Goal: Transaction & Acquisition: Purchase product/service

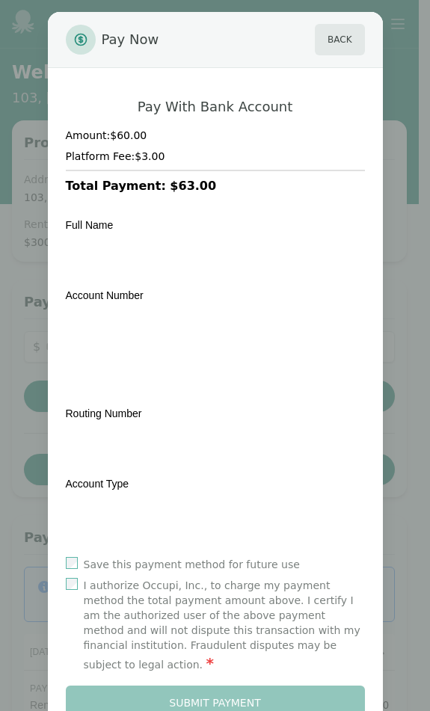
scroll to position [168, 0]
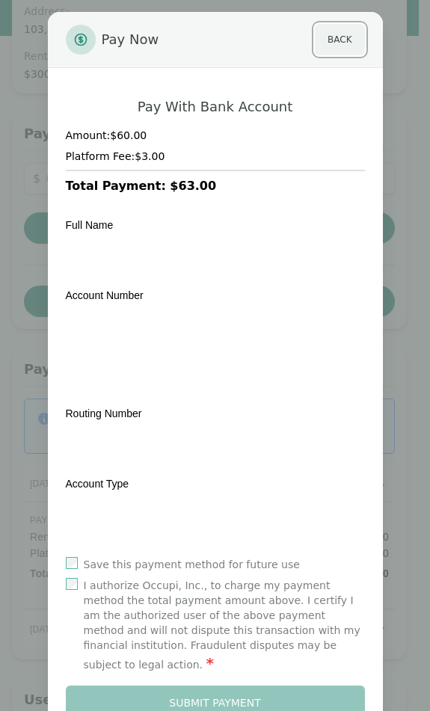
click at [324, 46] on button "Back" at bounding box center [339, 39] width 49 height 31
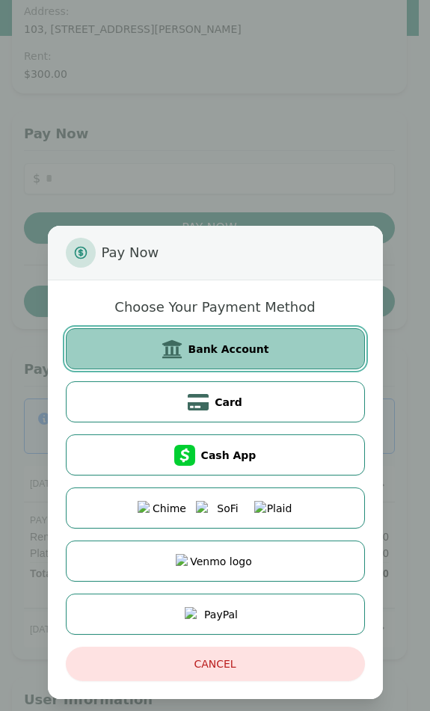
click at [238, 339] on button "Bank Account" at bounding box center [215, 348] width 299 height 41
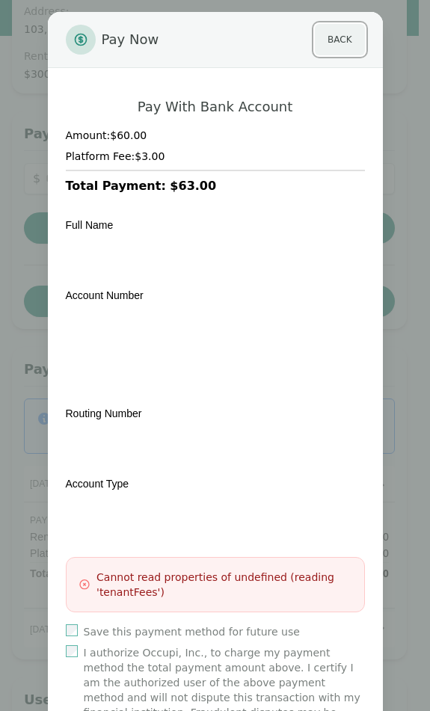
click at [332, 43] on button "Back" at bounding box center [339, 39] width 49 height 31
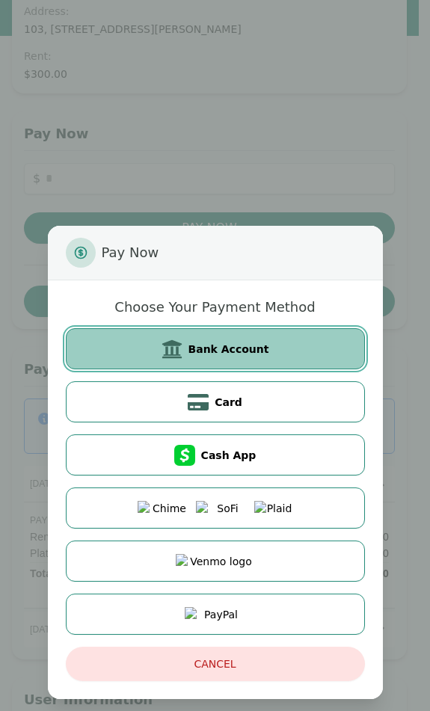
click at [260, 354] on span "Bank Account" at bounding box center [229, 349] width 81 height 15
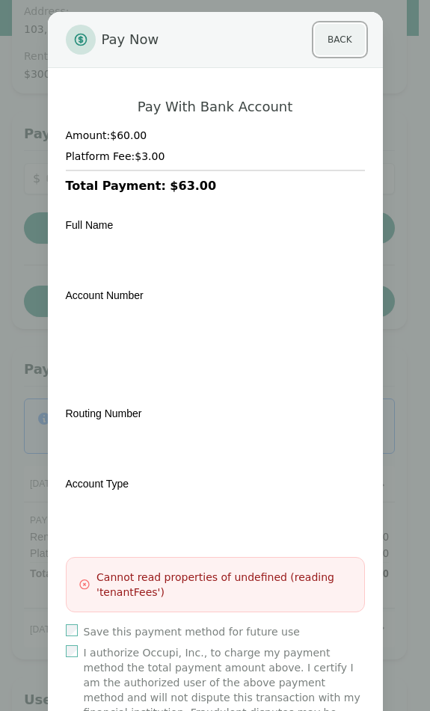
click at [323, 39] on button "Back" at bounding box center [339, 39] width 49 height 31
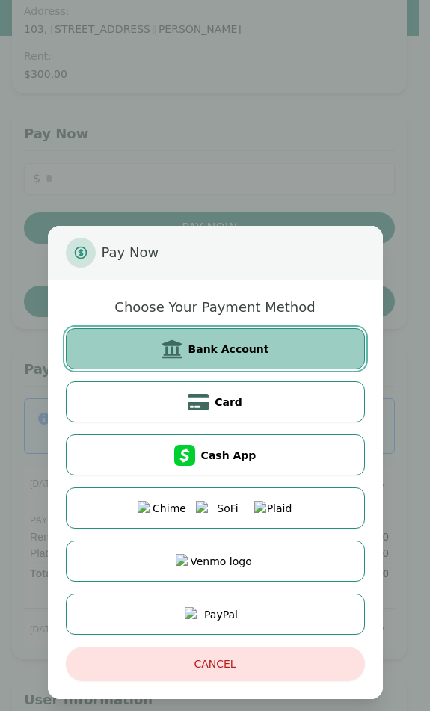
click at [230, 343] on span "Bank Account" at bounding box center [229, 349] width 81 height 15
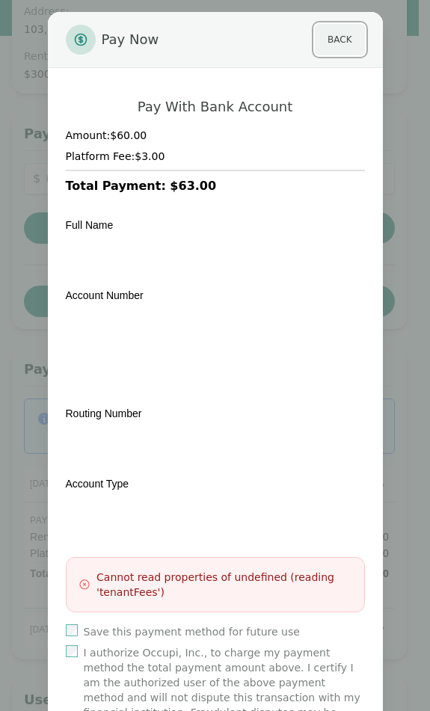
click at [343, 52] on button "Back" at bounding box center [339, 39] width 49 height 31
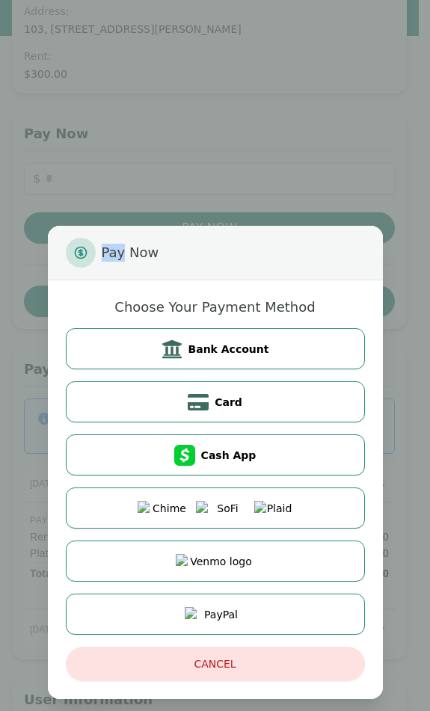
click at [343, 52] on div "Pay Now Choose Your Payment Method Bank Account Card Cash App Cancel" at bounding box center [215, 355] width 430 height 711
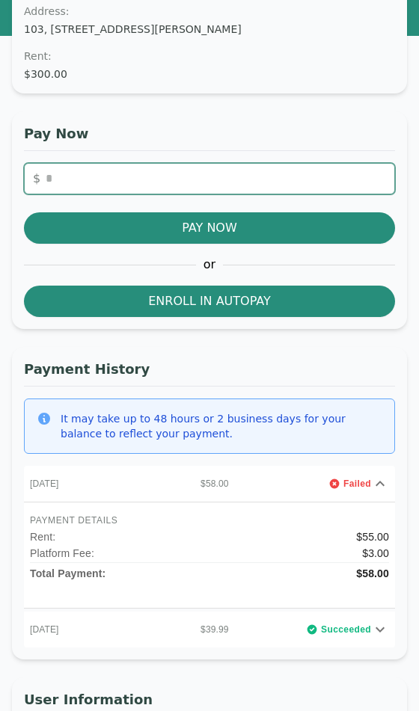
click at [179, 181] on input "number" at bounding box center [209, 178] width 371 height 31
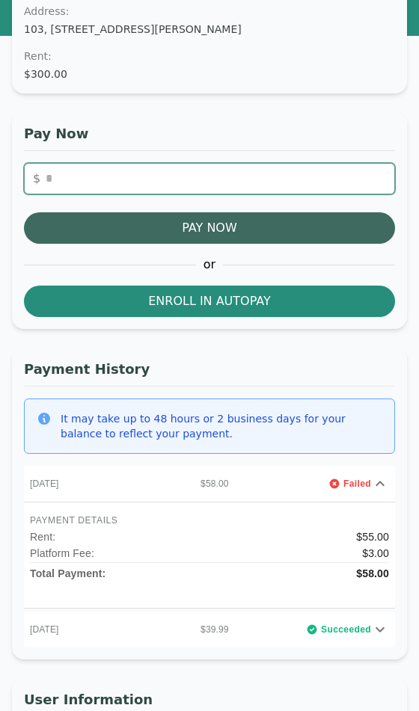
type input "**"
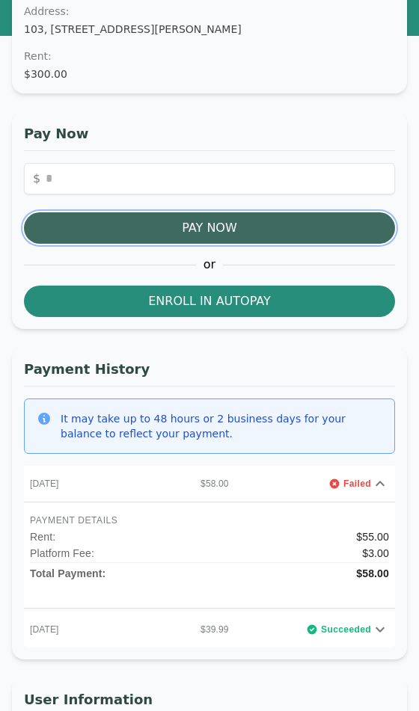
click at [204, 227] on button "Pay Now" at bounding box center [209, 227] width 371 height 31
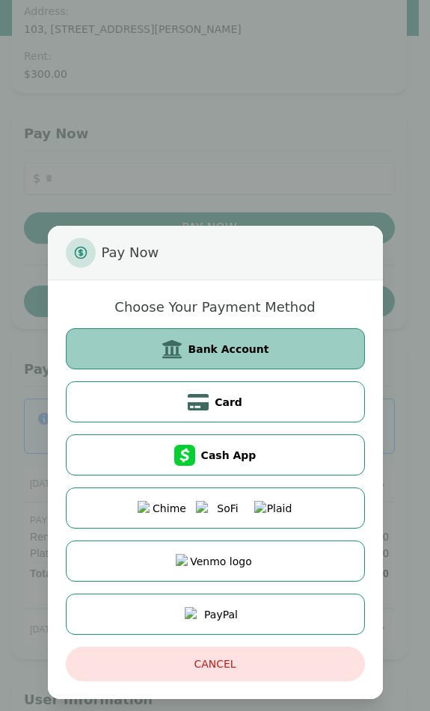
click at [208, 343] on span "Bank Account" at bounding box center [229, 349] width 81 height 15
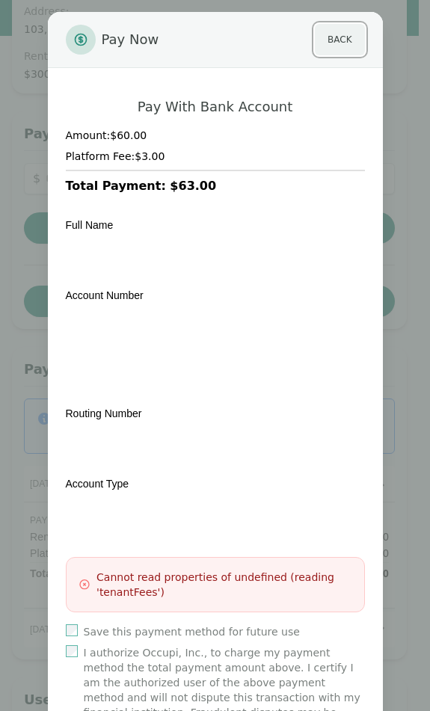
click at [337, 44] on button "Back" at bounding box center [339, 39] width 49 height 31
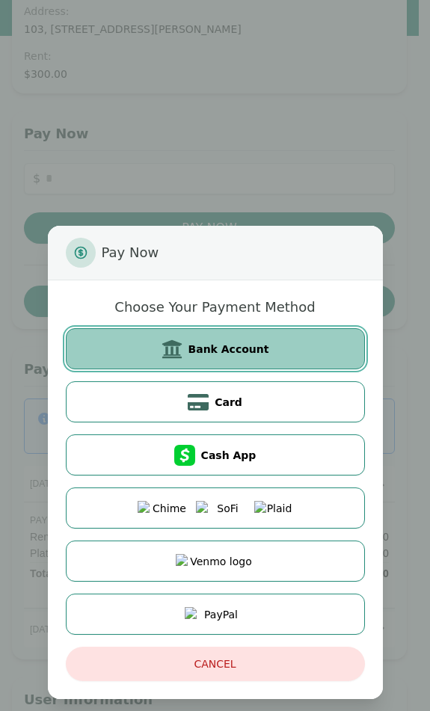
click at [238, 348] on span "Bank Account" at bounding box center [229, 349] width 81 height 15
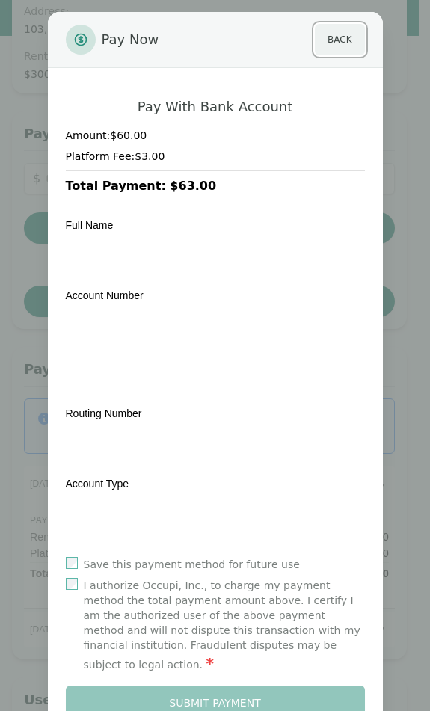
click at [334, 51] on button "Back" at bounding box center [339, 39] width 49 height 31
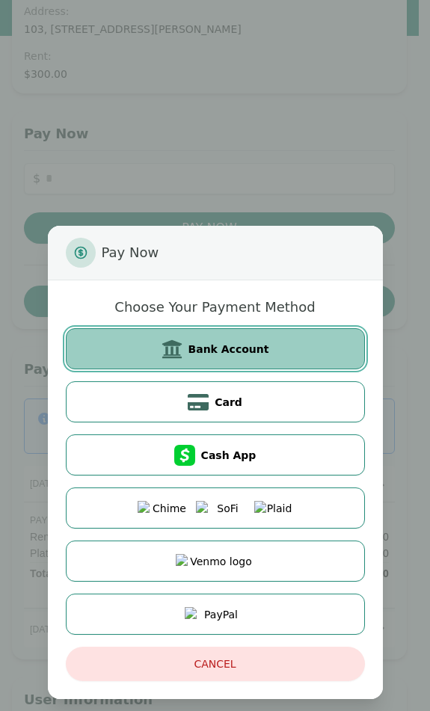
click at [232, 342] on span "Bank Account" at bounding box center [229, 349] width 81 height 15
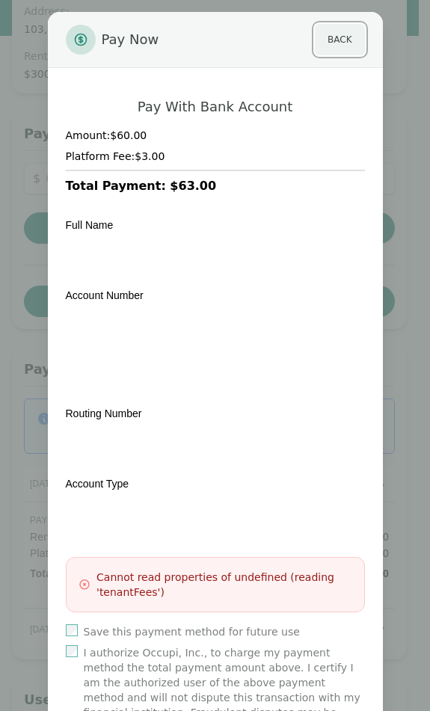
click at [349, 48] on button "Back" at bounding box center [339, 39] width 49 height 31
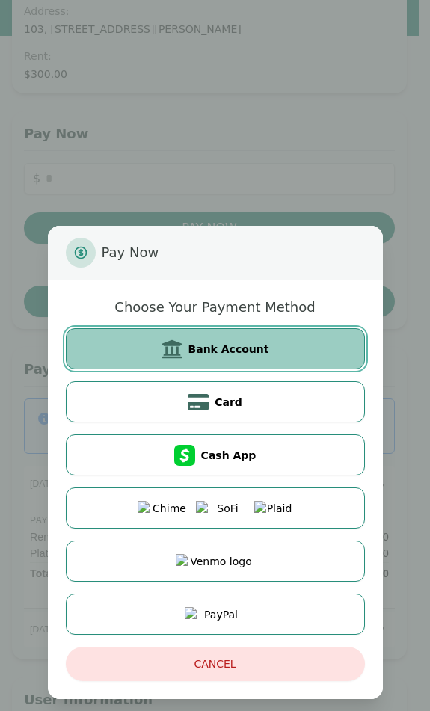
click at [252, 342] on span "Bank Account" at bounding box center [229, 349] width 81 height 15
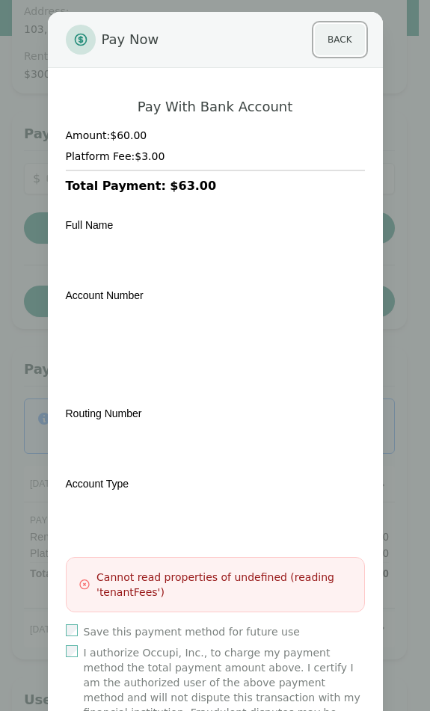
click at [329, 49] on button "Back" at bounding box center [339, 39] width 49 height 31
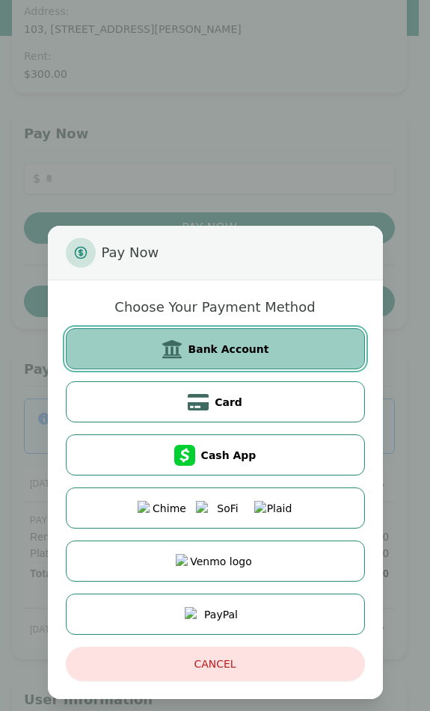
click at [242, 345] on span "Bank Account" at bounding box center [229, 349] width 81 height 15
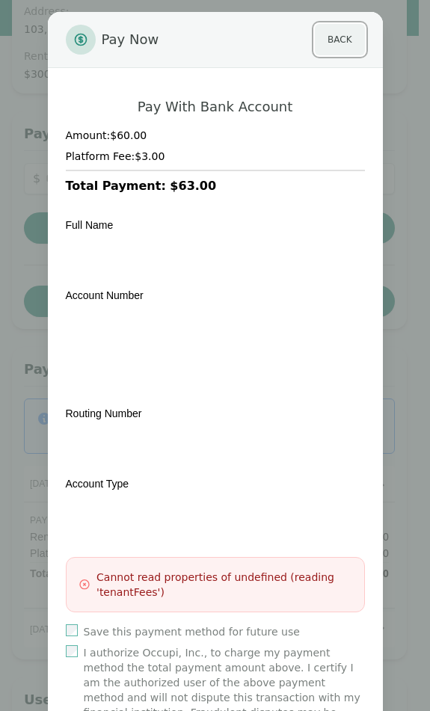
click at [340, 45] on button "Back" at bounding box center [339, 39] width 49 height 31
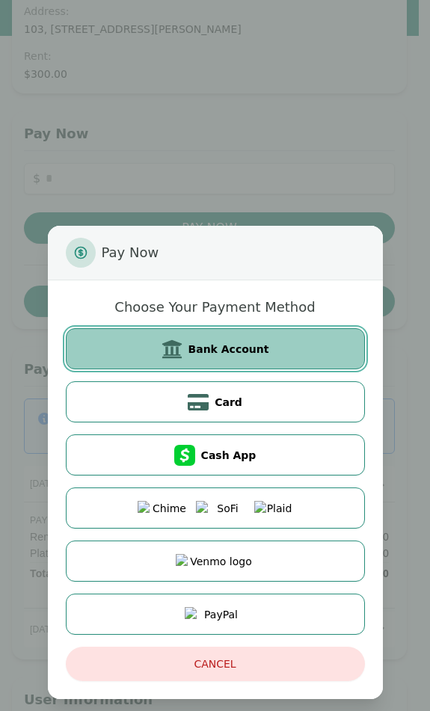
click at [262, 344] on span "Bank Account" at bounding box center [229, 349] width 81 height 15
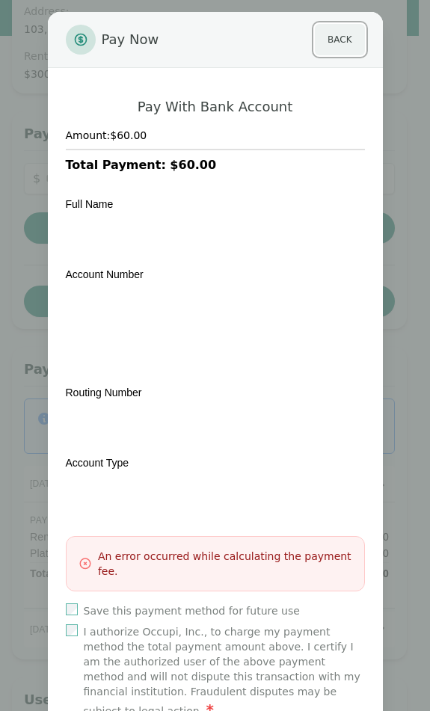
click at [327, 47] on button "Back" at bounding box center [339, 39] width 49 height 31
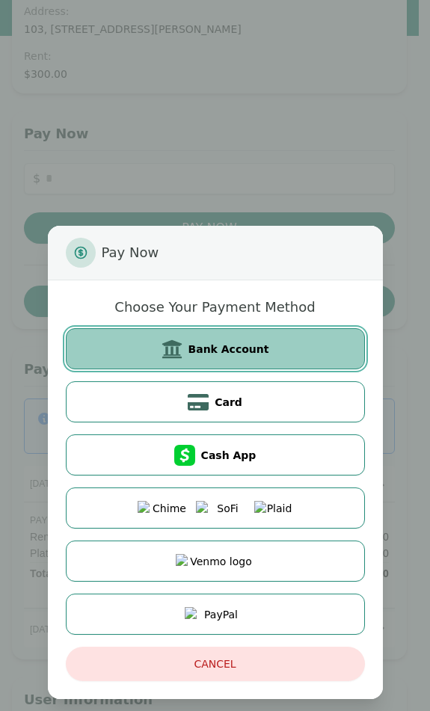
click at [257, 346] on span "Bank Account" at bounding box center [229, 349] width 81 height 15
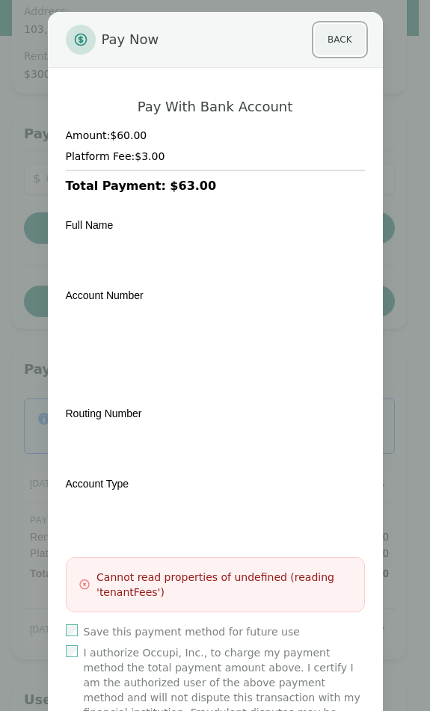
click at [330, 42] on button "Back" at bounding box center [339, 39] width 49 height 31
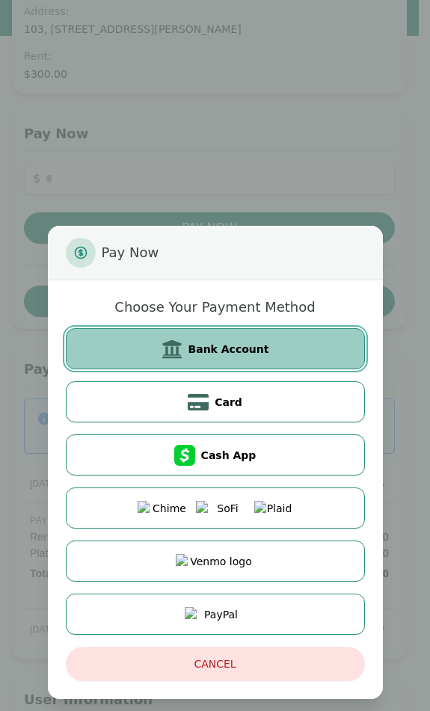
click at [221, 336] on button "Bank Account" at bounding box center [215, 348] width 299 height 41
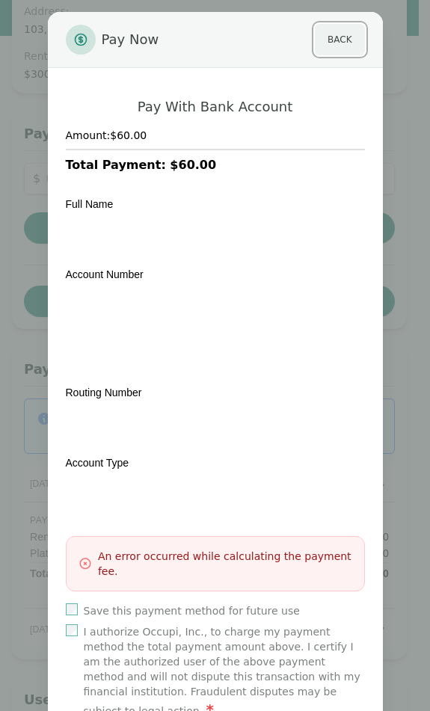
click at [334, 52] on button "Back" at bounding box center [339, 39] width 49 height 31
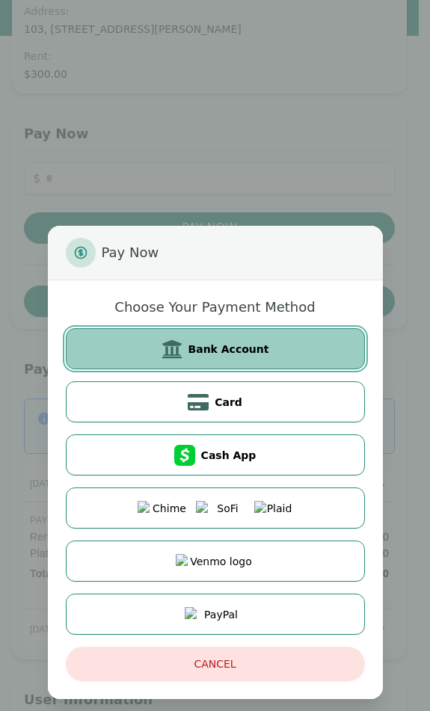
click at [233, 357] on button "Bank Account" at bounding box center [215, 348] width 299 height 41
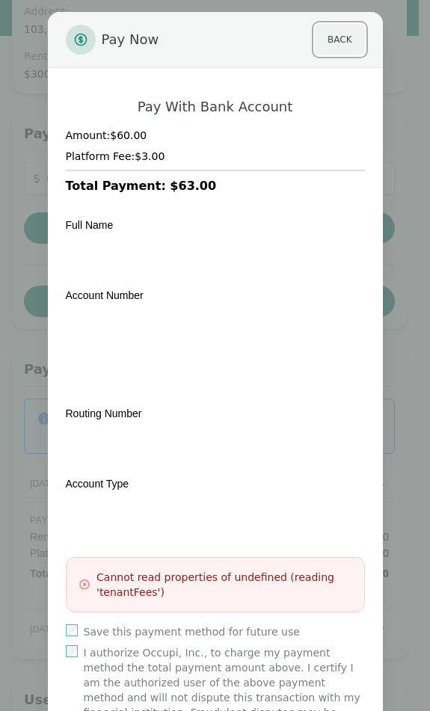
click at [333, 46] on button "Back" at bounding box center [339, 39] width 49 height 31
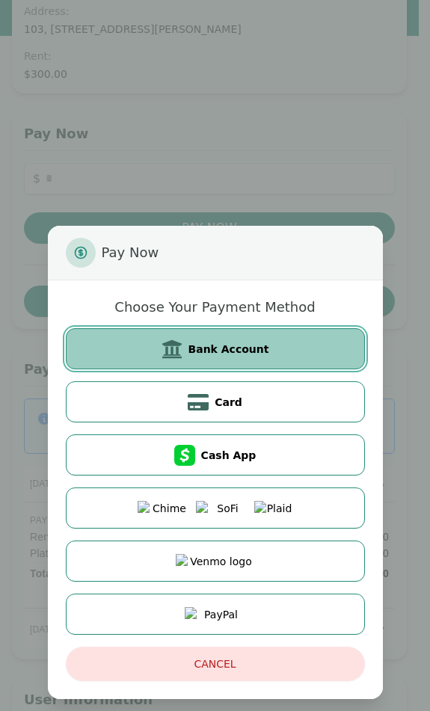
click at [233, 349] on span "Bank Account" at bounding box center [229, 349] width 81 height 15
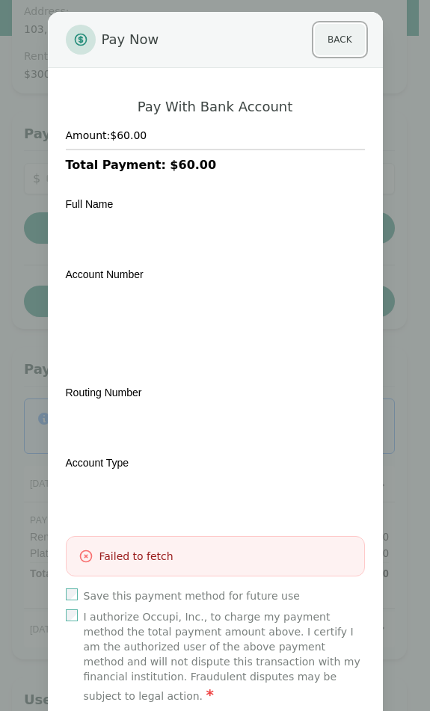
click at [348, 27] on button "Back" at bounding box center [339, 39] width 49 height 31
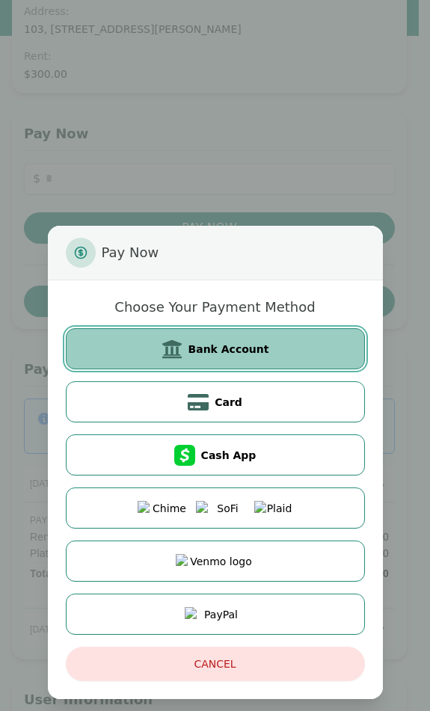
click at [181, 329] on button "Bank Account" at bounding box center [215, 348] width 299 height 41
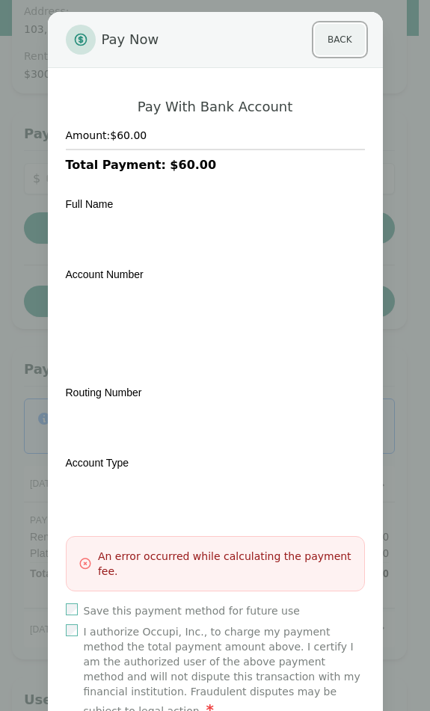
click at [327, 47] on button "Back" at bounding box center [339, 39] width 49 height 31
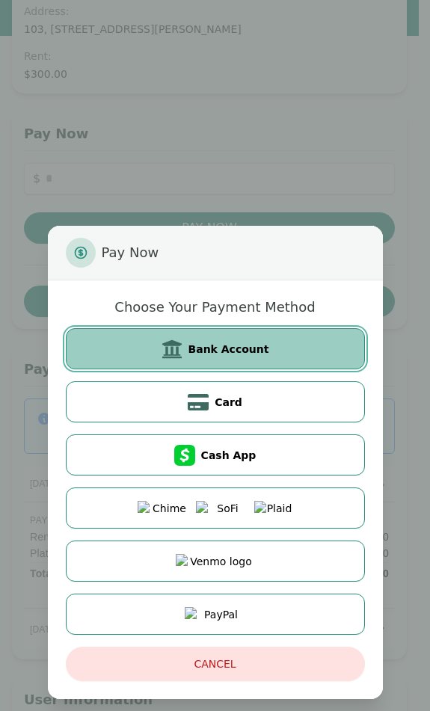
click at [240, 337] on button "Bank Account" at bounding box center [215, 348] width 299 height 41
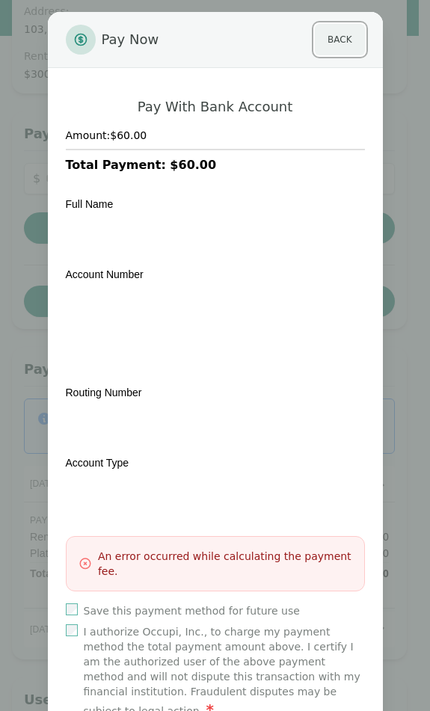
click at [340, 43] on button "Back" at bounding box center [339, 39] width 49 height 31
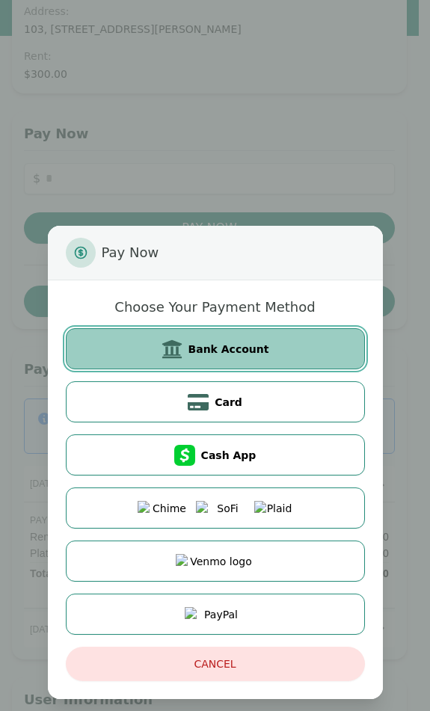
click at [247, 352] on span "Bank Account" at bounding box center [229, 349] width 81 height 15
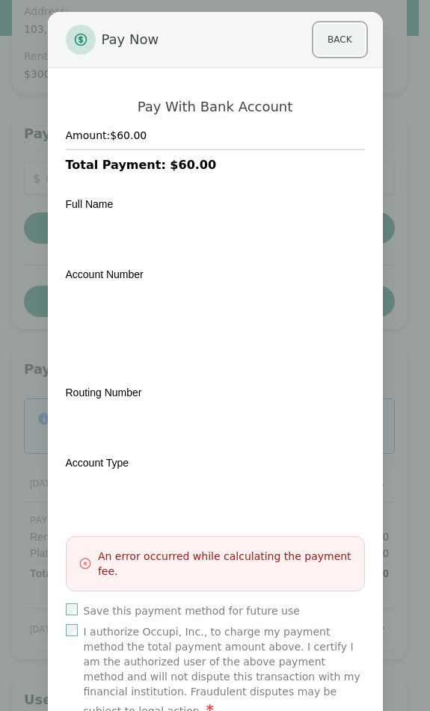
click at [322, 46] on button "Back" at bounding box center [339, 39] width 49 height 31
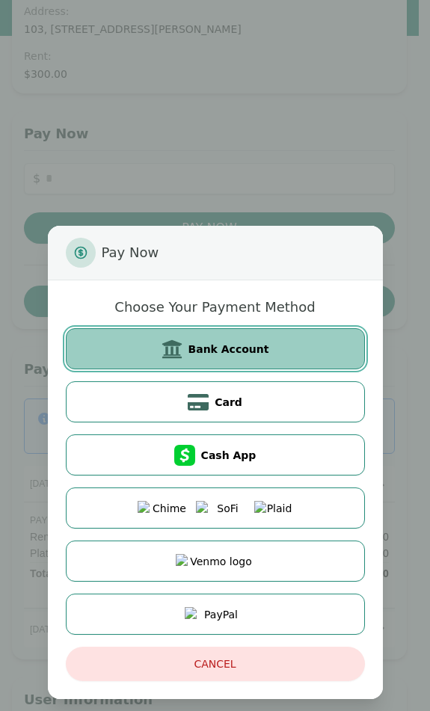
click at [245, 340] on button "Bank Account" at bounding box center [215, 348] width 299 height 41
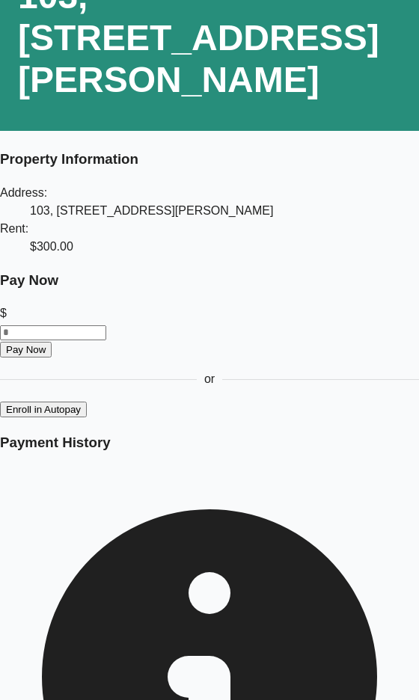
click at [106, 325] on input "number" at bounding box center [53, 332] width 106 height 15
type input "**"
click at [52, 342] on button "Pay Now" at bounding box center [26, 350] width 52 height 16
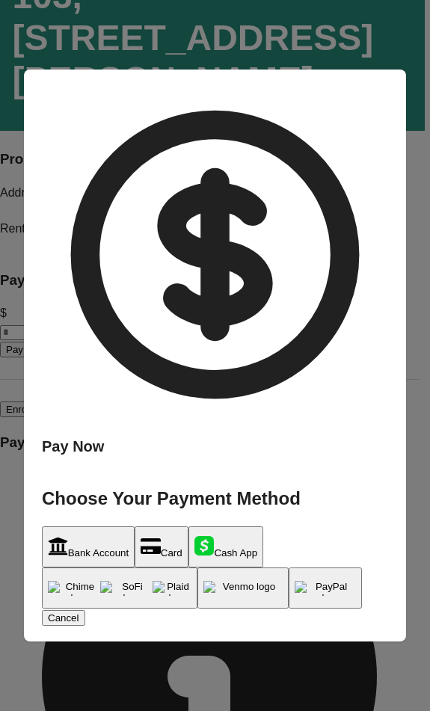
click at [135, 527] on button "Bank Account" at bounding box center [88, 547] width 93 height 41
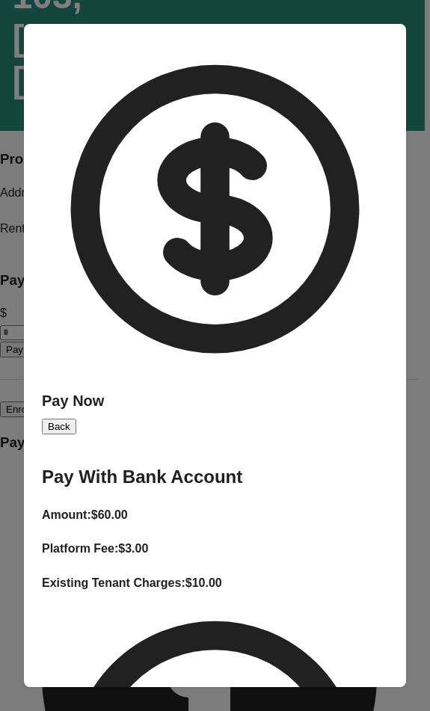
click at [76, 419] on button "Back" at bounding box center [59, 427] width 34 height 16
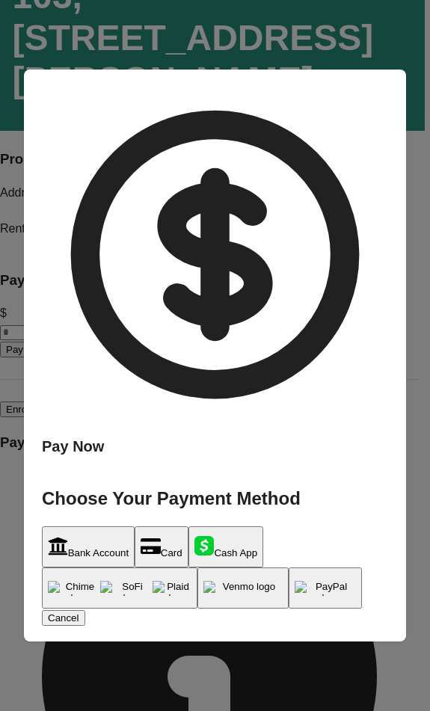
click at [254, 527] on button "Cash App" at bounding box center [226, 547] width 75 height 41
